Goal: Information Seeking & Learning: Check status

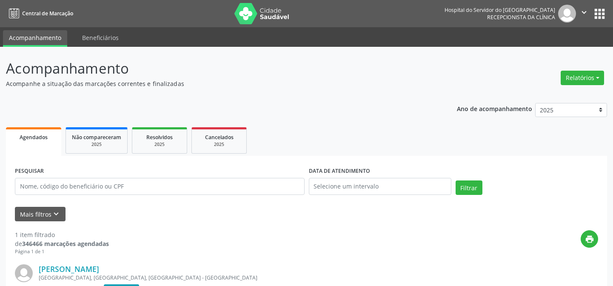
scroll to position [106, 0]
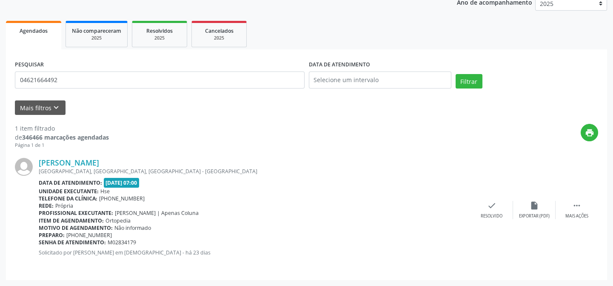
type input "04621664492"
click at [456, 74] on button "Filtrar" at bounding box center [469, 81] width 27 height 14
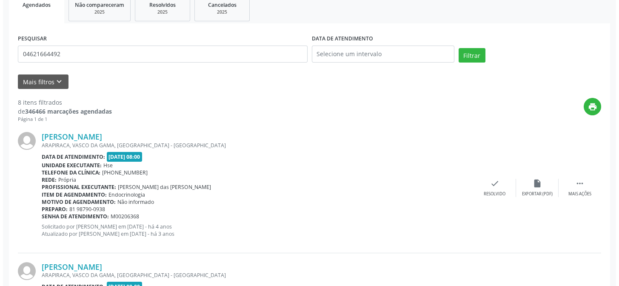
scroll to position [0, 0]
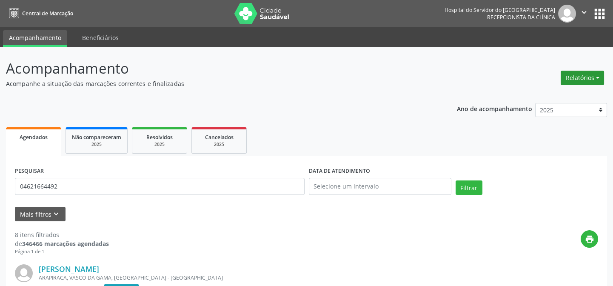
click at [582, 77] on button "Relatórios" at bounding box center [582, 78] width 43 height 14
click at [563, 92] on link "Agendamentos" at bounding box center [559, 96] width 92 height 12
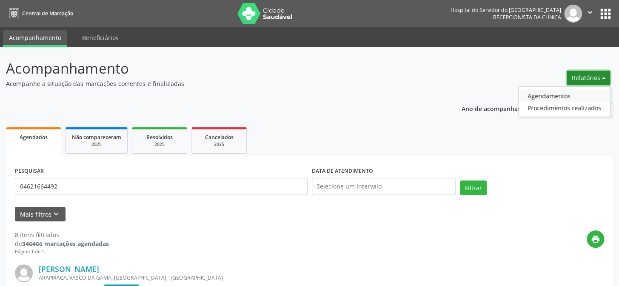
select select "7"
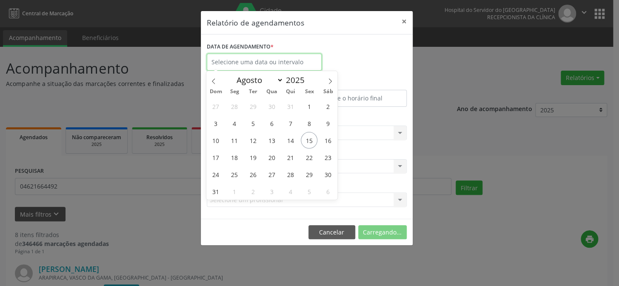
click at [232, 57] on input "text" at bounding box center [264, 62] width 115 height 17
click at [232, 139] on span "11" at bounding box center [234, 140] width 17 height 17
type input "[DATE]"
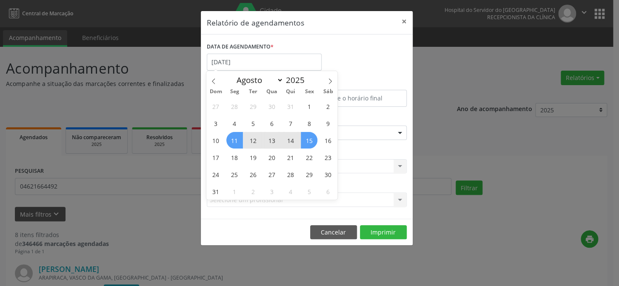
click at [311, 140] on span "15" at bounding box center [309, 140] width 17 height 17
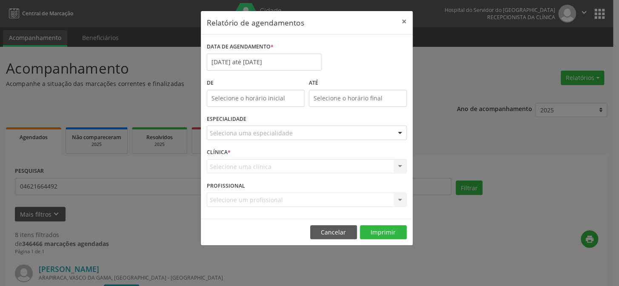
click at [400, 133] on div at bounding box center [400, 133] width 13 height 14
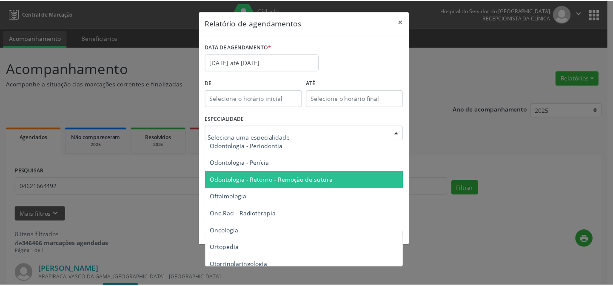
scroll to position [1122, 0]
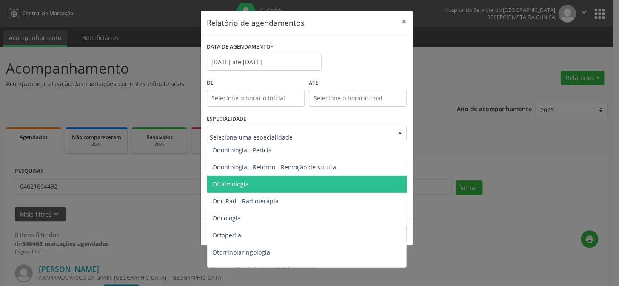
click at [304, 185] on span "Oftalmologia" at bounding box center [307, 184] width 201 height 17
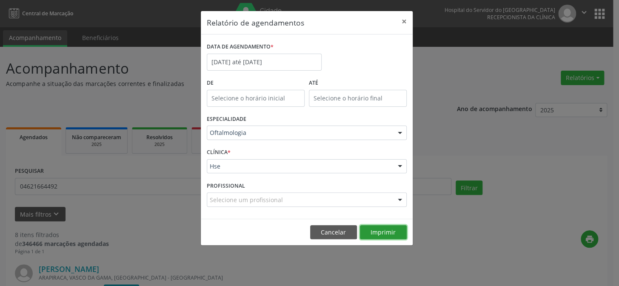
click at [377, 228] on button "Imprimir" at bounding box center [383, 232] width 47 height 14
click at [401, 18] on button "×" at bounding box center [404, 21] width 17 height 21
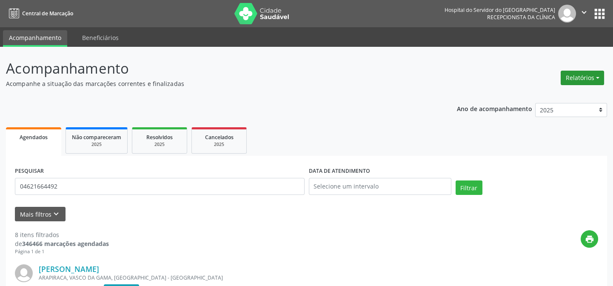
click at [573, 77] on button "Relatórios" at bounding box center [582, 78] width 43 height 14
click at [545, 94] on link "Agendamentos" at bounding box center [559, 96] width 92 height 12
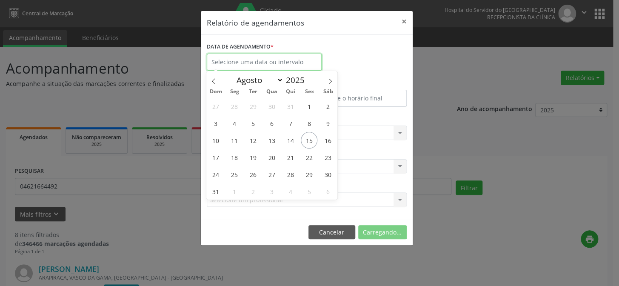
click at [242, 60] on input "text" at bounding box center [264, 62] width 115 height 17
click at [233, 173] on span "25" at bounding box center [234, 174] width 17 height 17
type input "[DATE]"
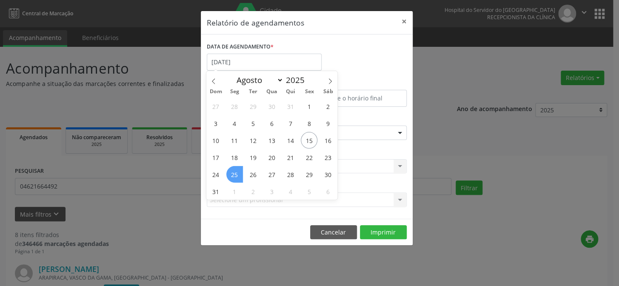
click at [233, 173] on span "25" at bounding box center [234, 174] width 17 height 17
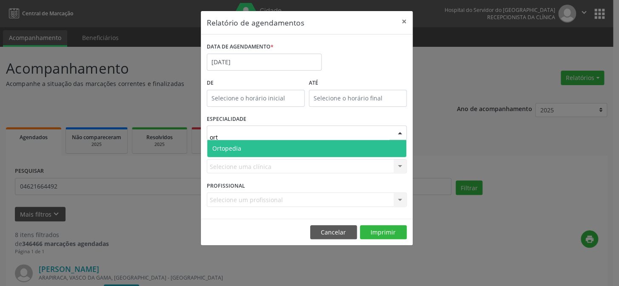
type input "orto"
click at [232, 147] on span "Ortopedia" at bounding box center [226, 148] width 29 height 8
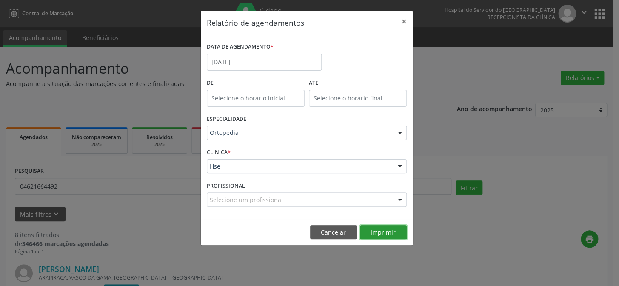
click at [376, 230] on button "Imprimir" at bounding box center [383, 232] width 47 height 14
click at [407, 20] on button "×" at bounding box center [404, 21] width 17 height 21
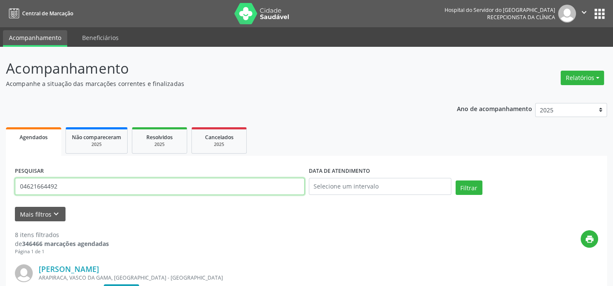
click at [90, 186] on input "04621664492" at bounding box center [160, 186] width 290 height 17
type input "0"
type input "1"
type input "04563425400"
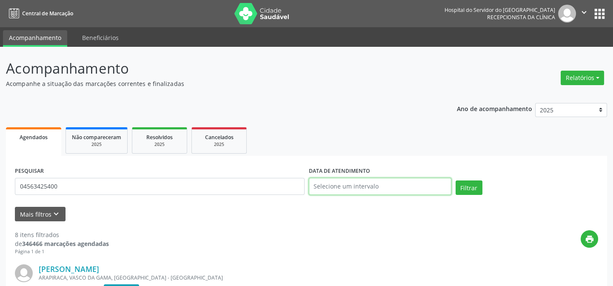
click at [354, 186] on input "text" at bounding box center [380, 186] width 143 height 17
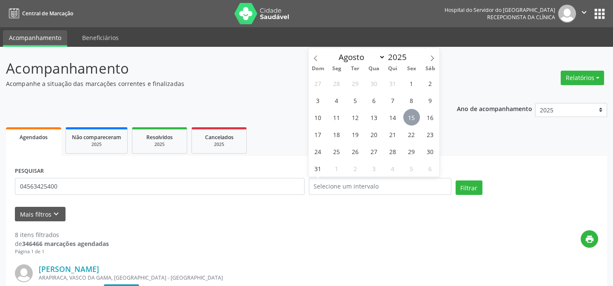
click at [408, 117] on span "15" at bounding box center [412, 117] width 17 height 17
type input "[DATE]"
click at [408, 117] on span "15" at bounding box center [412, 117] width 17 height 17
select select "7"
drag, startPoint x: 353, startPoint y: 186, endPoint x: 294, endPoint y: 190, distance: 58.9
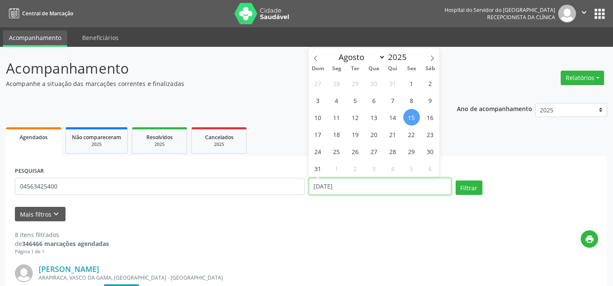
click at [296, 189] on div "PESQUISAR 04563425400 DATA DE ATENDIMENTO [DATE] Filtrar" at bounding box center [307, 183] width 588 height 36
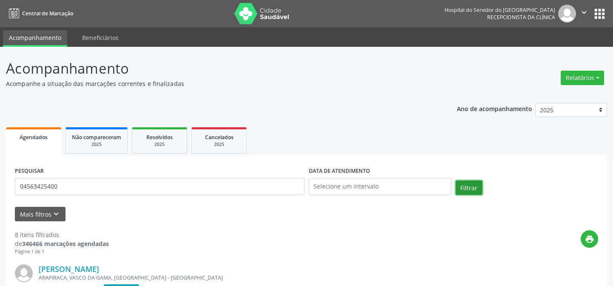
click at [469, 185] on button "Filtrar" at bounding box center [469, 188] width 27 height 14
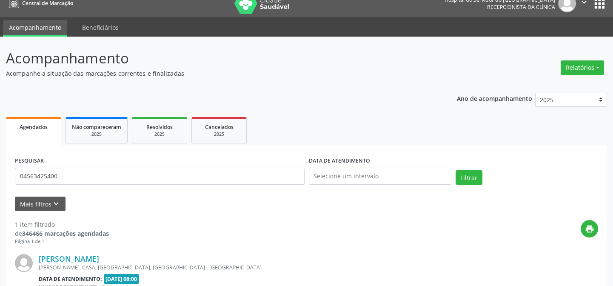
scroll to position [0, 0]
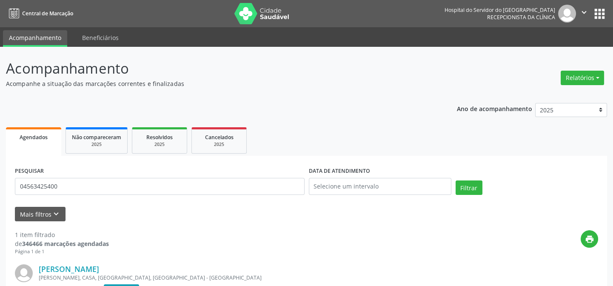
click at [170, 210] on div "Mais filtros keyboard_arrow_down" at bounding box center [307, 214] width 588 height 15
